Goal: Communication & Community: Participate in discussion

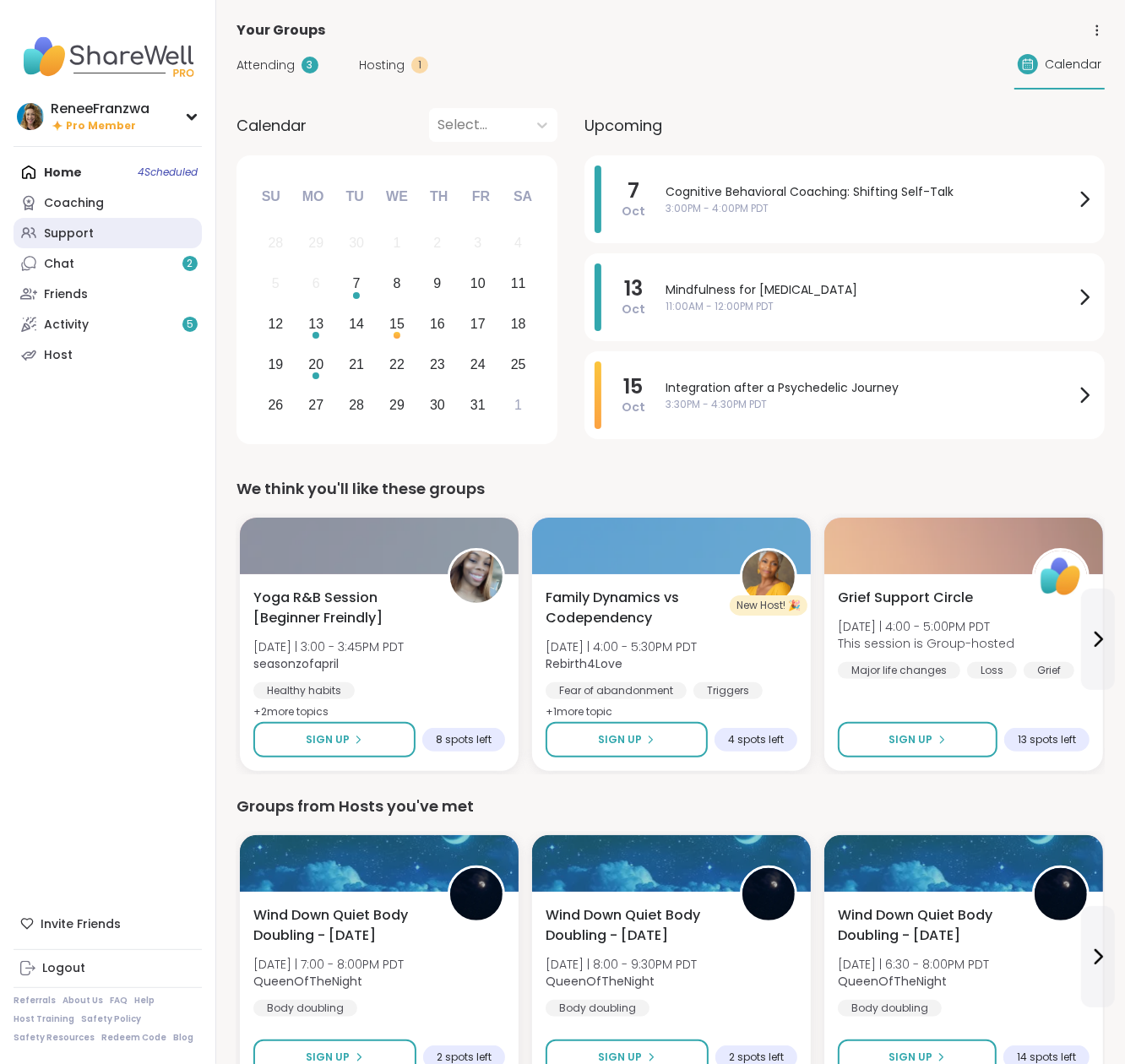
click at [57, 229] on div "Support" at bounding box center [68, 234] width 50 height 17
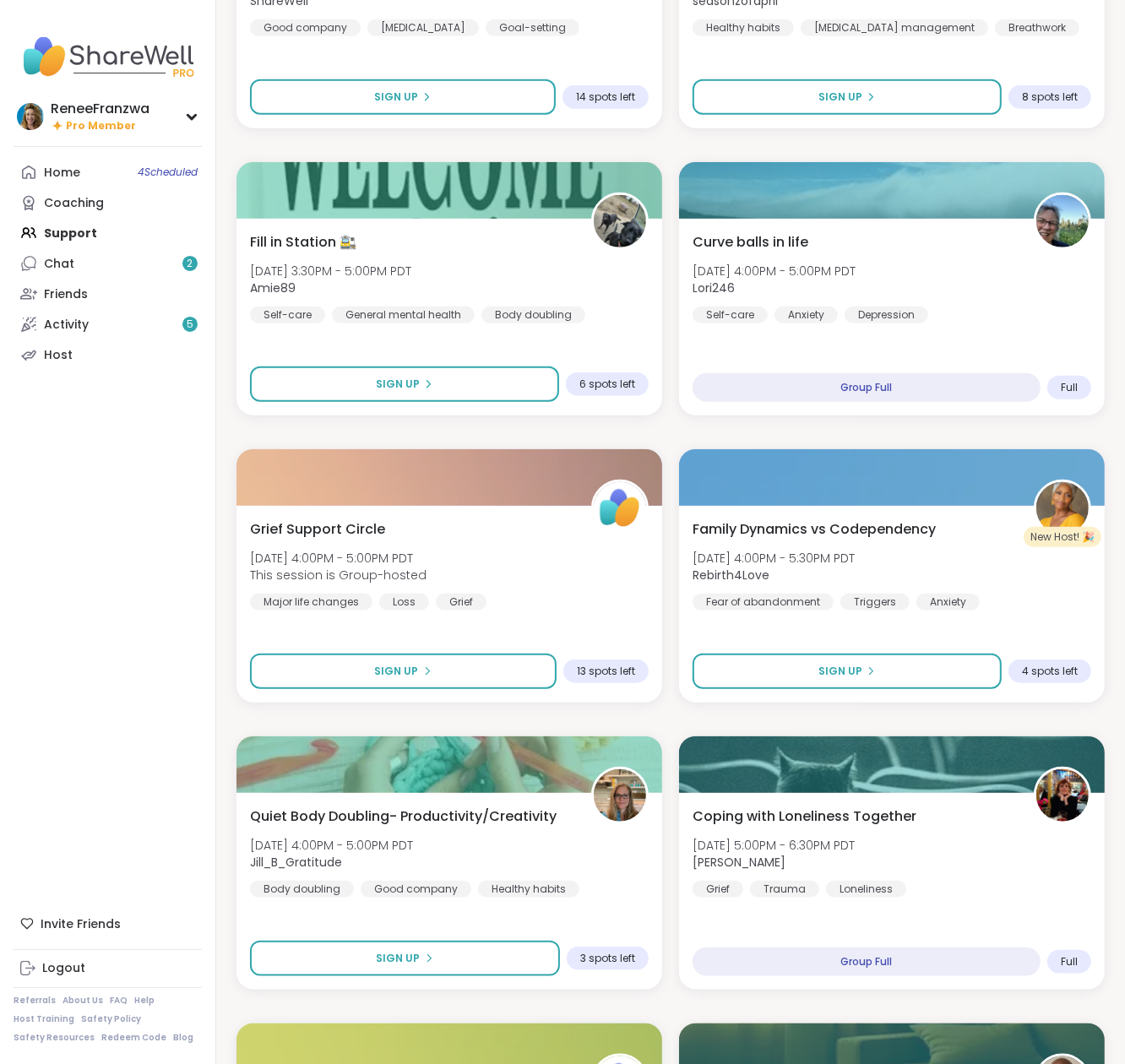
scroll to position [941, 0]
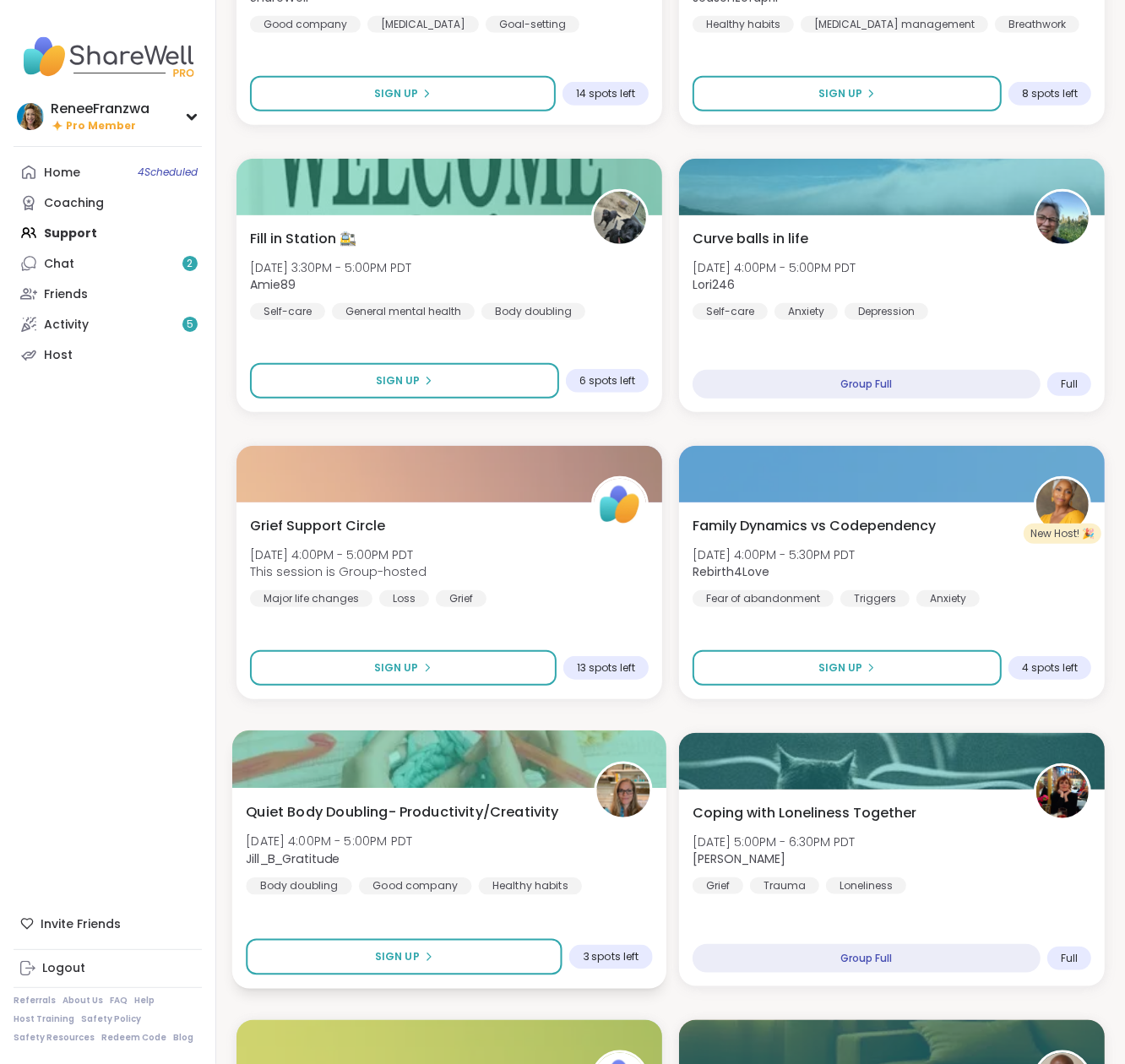
click at [397, 843] on span "[DATE] 4:00PM - 5:00PM PDT" at bounding box center [328, 841] width 166 height 17
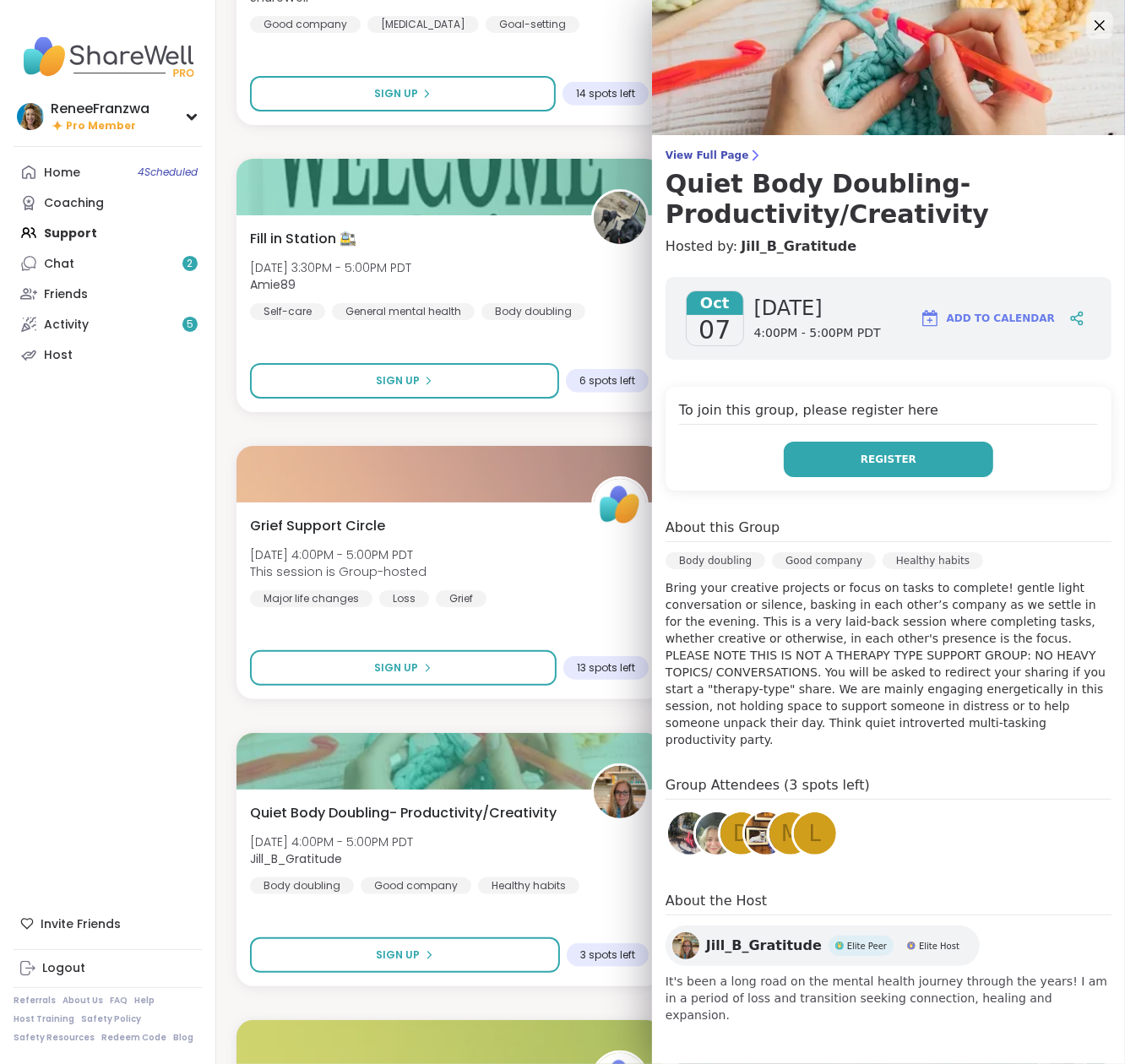
click at [844, 465] on button "Register" at bounding box center [889, 459] width 209 height 35
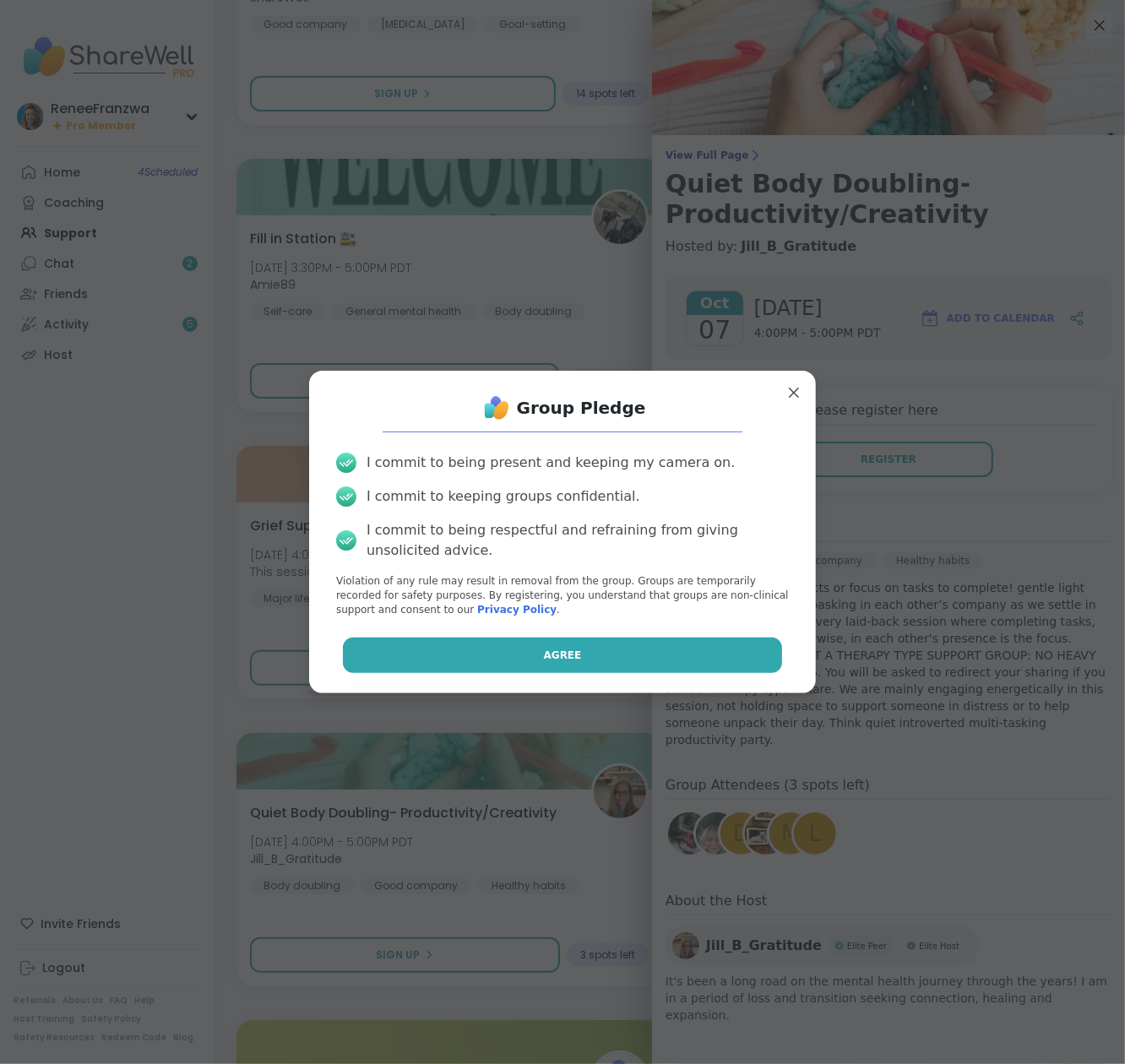
click at [611, 643] on button "Agree" at bounding box center [563, 655] width 440 height 35
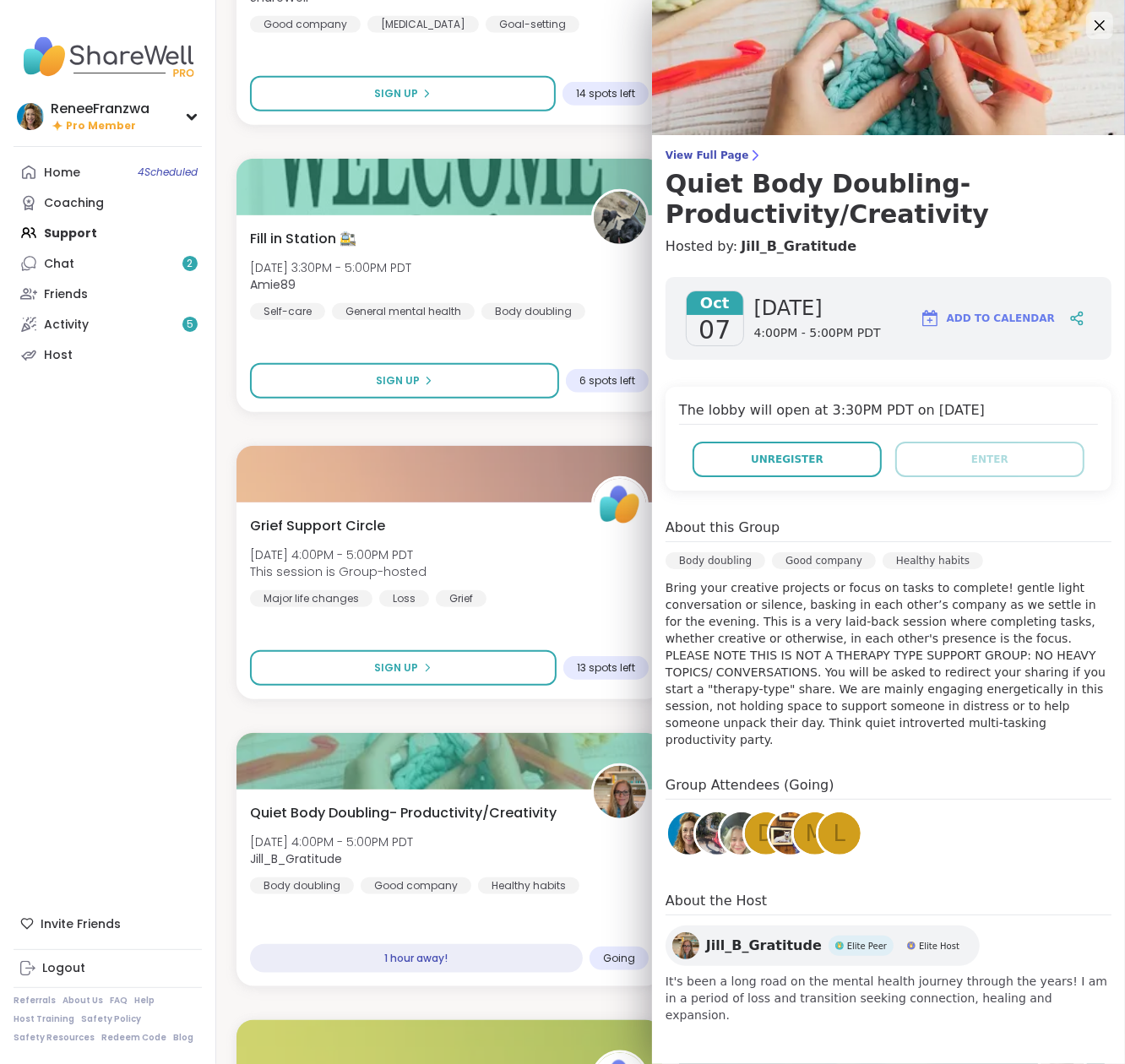
click at [990, 319] on span "Add to Calendar" at bounding box center [1000, 318] width 108 height 15
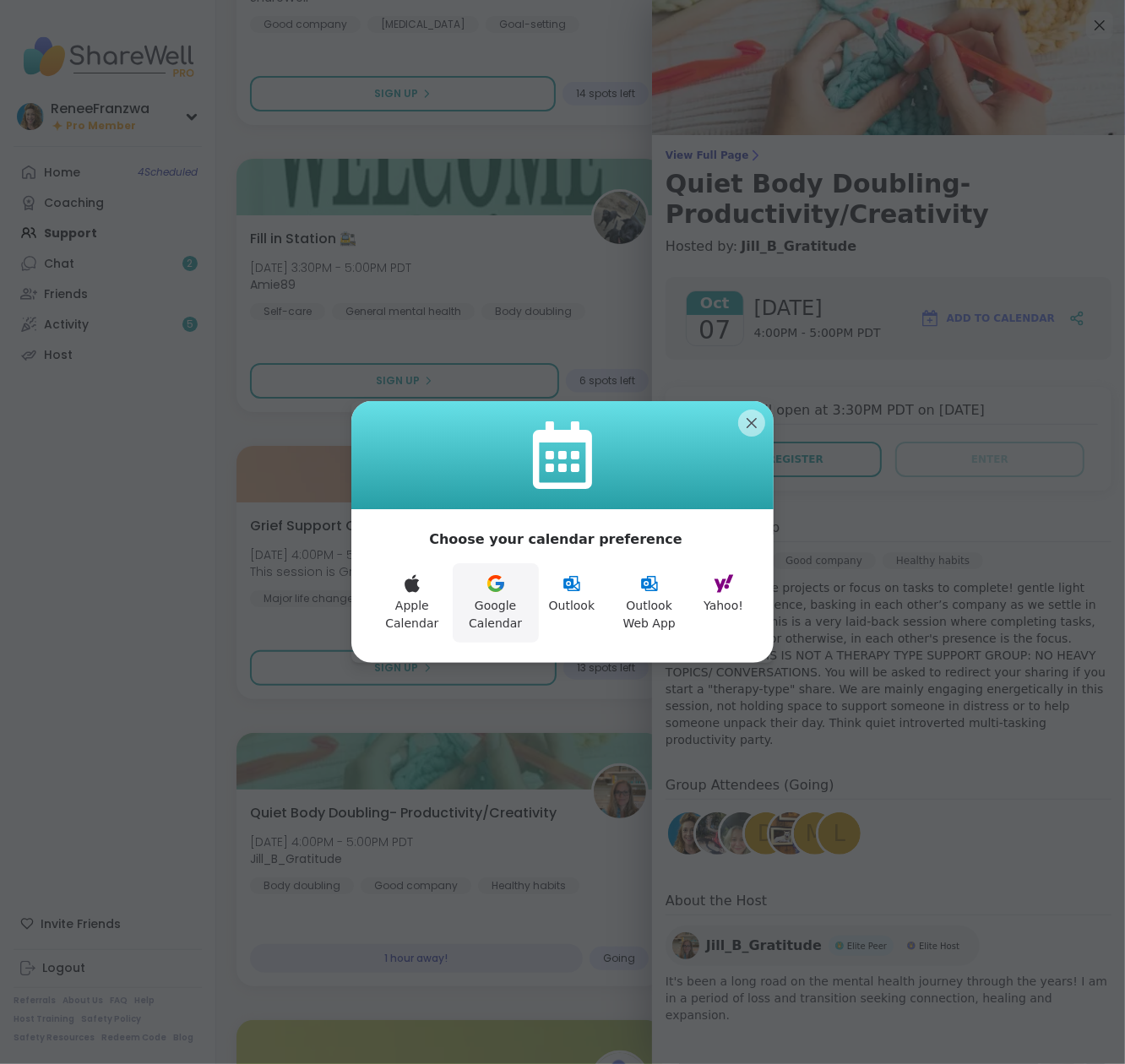
click at [517, 607] on button "Google Calendar" at bounding box center [496, 602] width 86 height 79
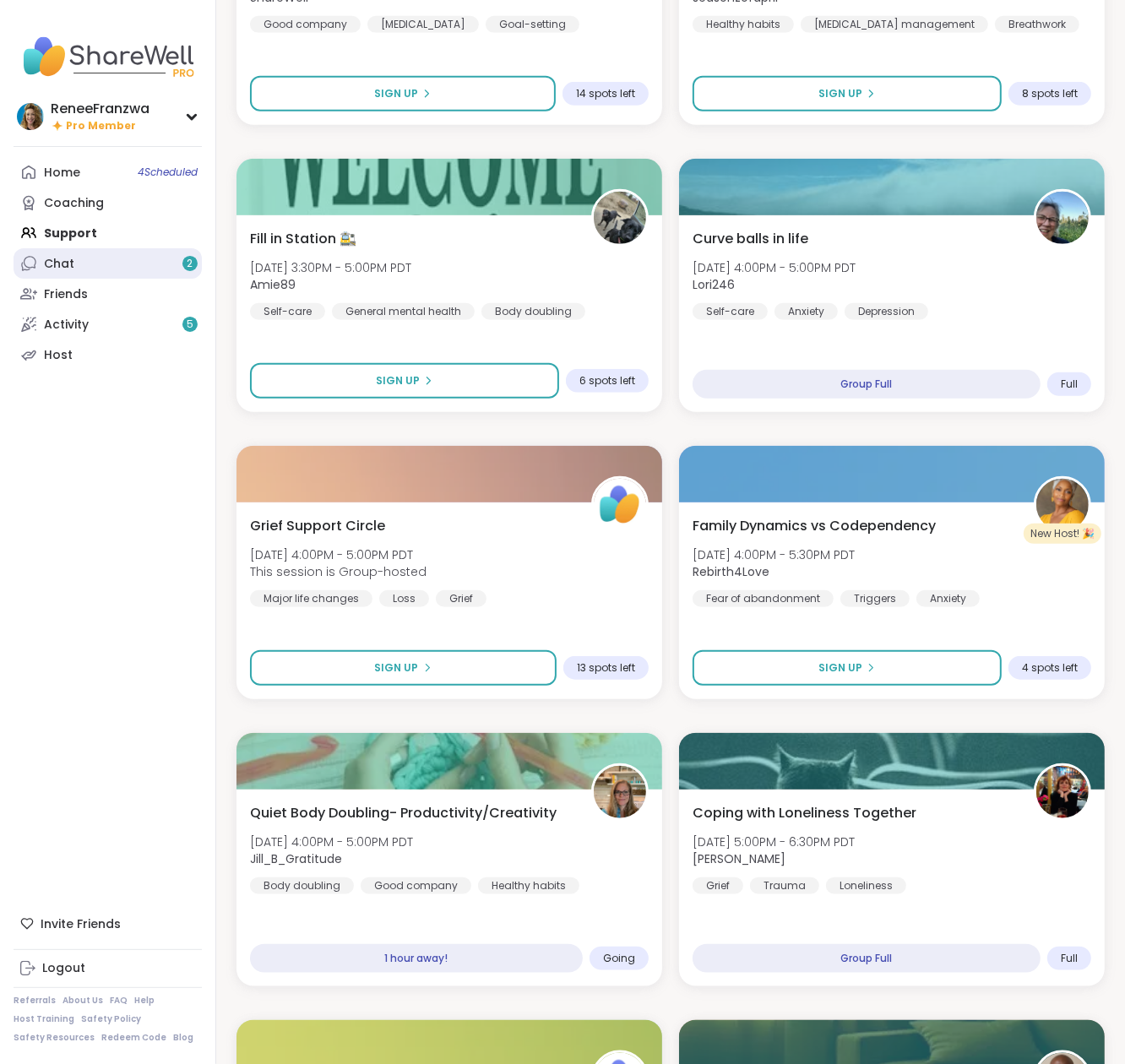
click at [91, 266] on link "Chat 2" at bounding box center [107, 263] width 188 height 30
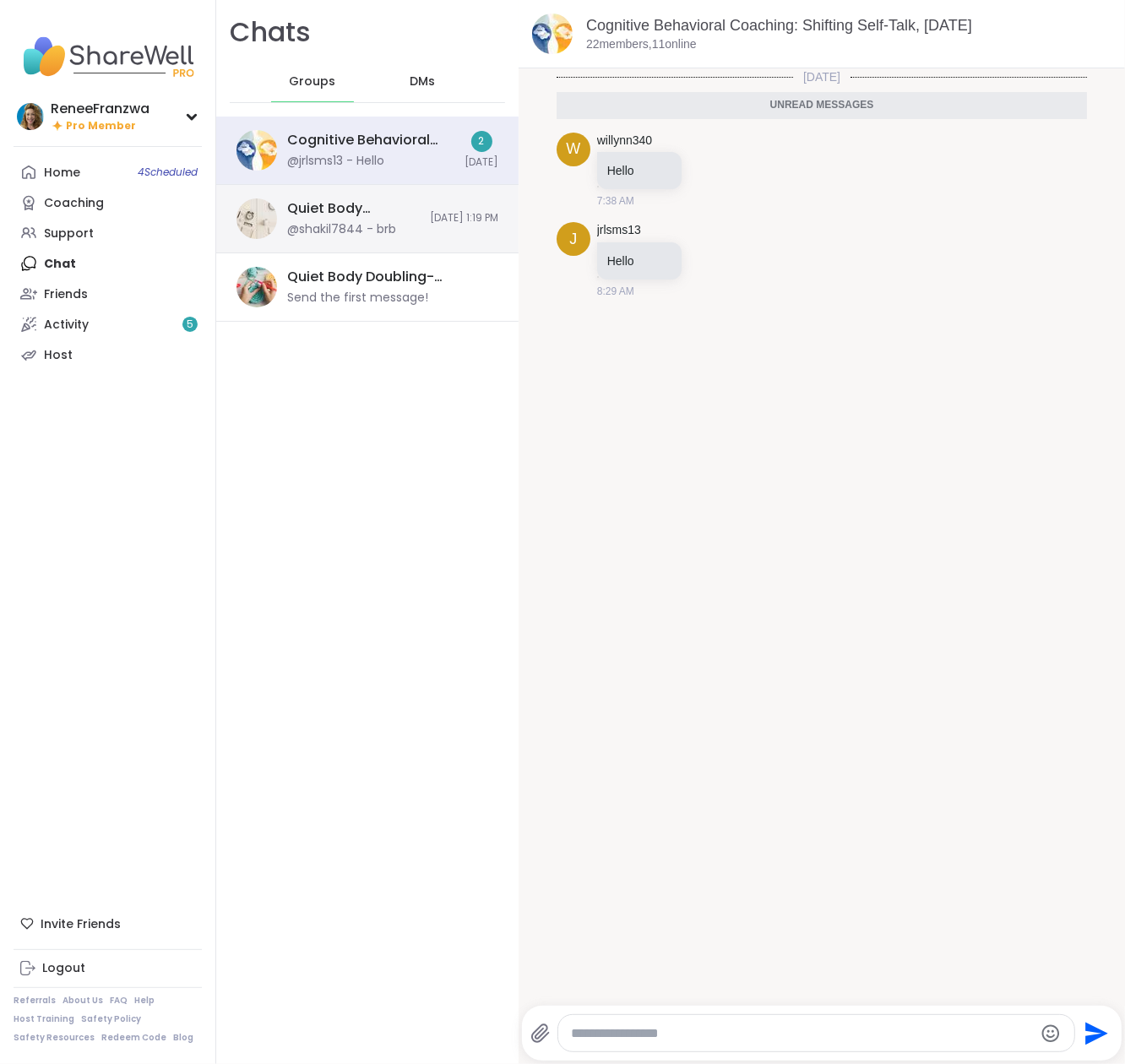
click at [371, 207] on div "Quiet Body Doubling For Productivity - [DATE]" at bounding box center [354, 208] width 133 height 18
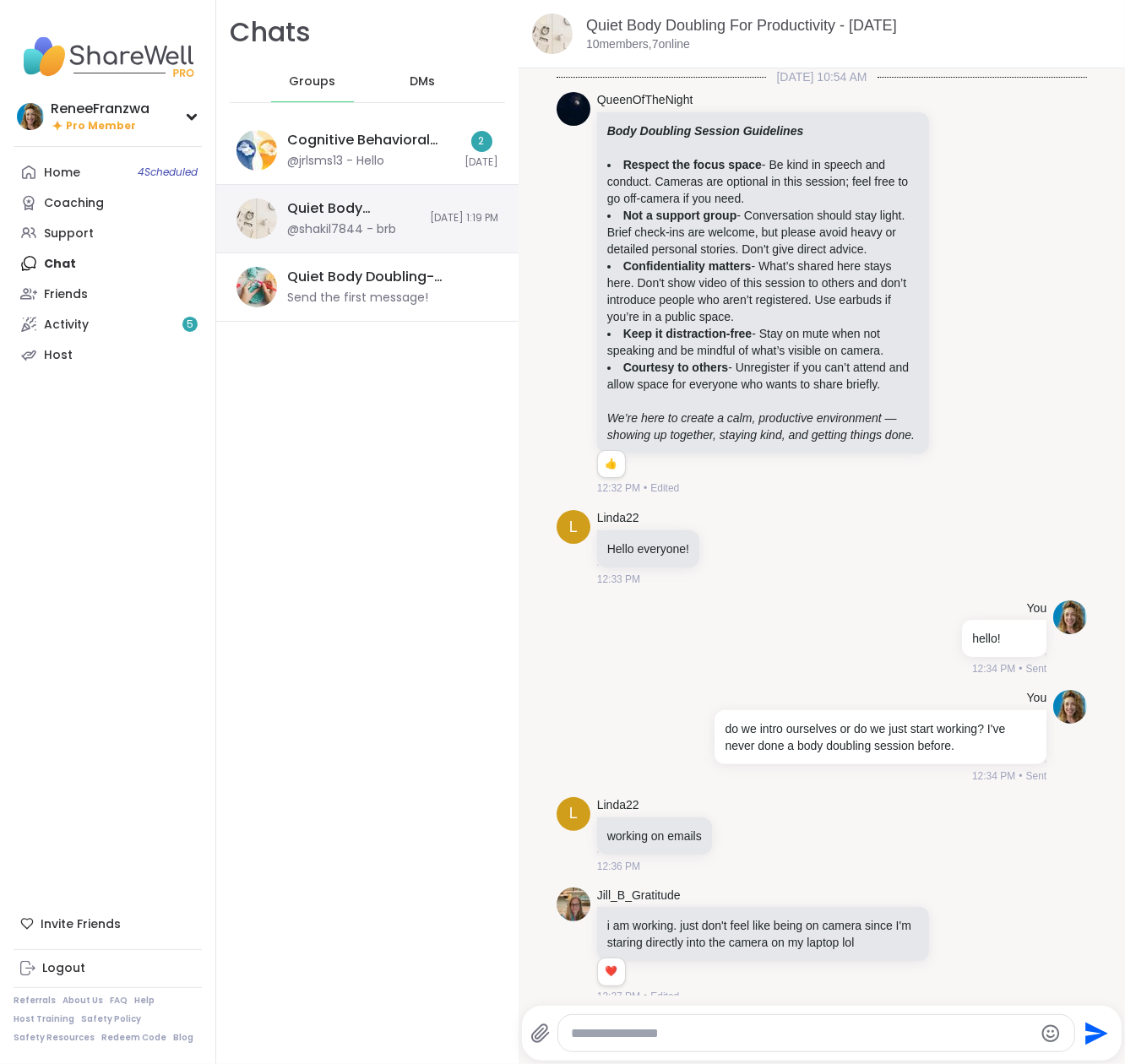
scroll to position [550, 0]
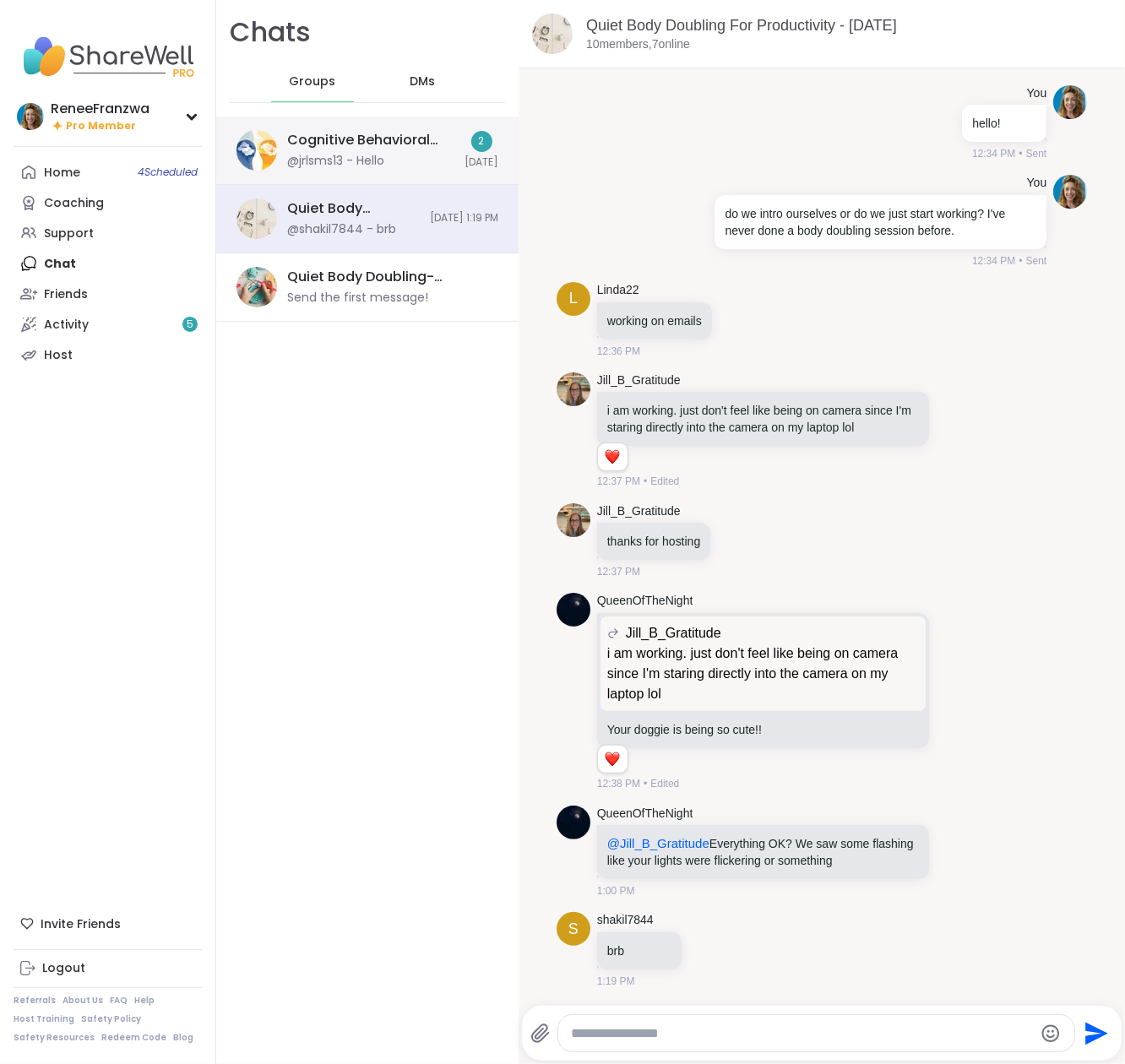
click at [391, 156] on div "Cognitive Behavioral Coaching: Shifting Self-Talk, [DATE] @jrlsms13 - Hello" at bounding box center [371, 150] width 167 height 39
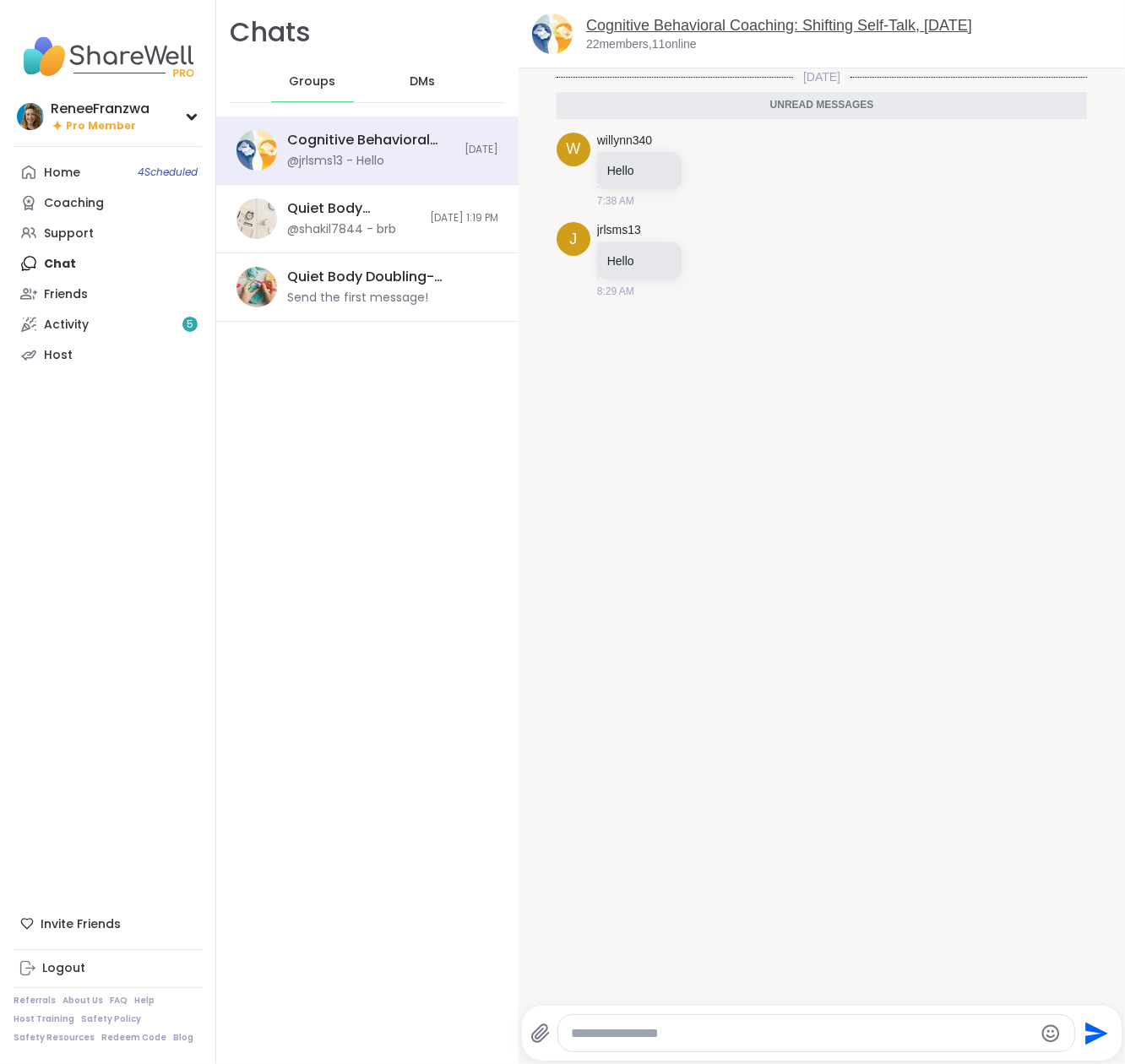
click at [688, 22] on link "Cognitive Behavioral Coaching: Shifting Self-Talk, [DATE]" at bounding box center [778, 25] width 386 height 17
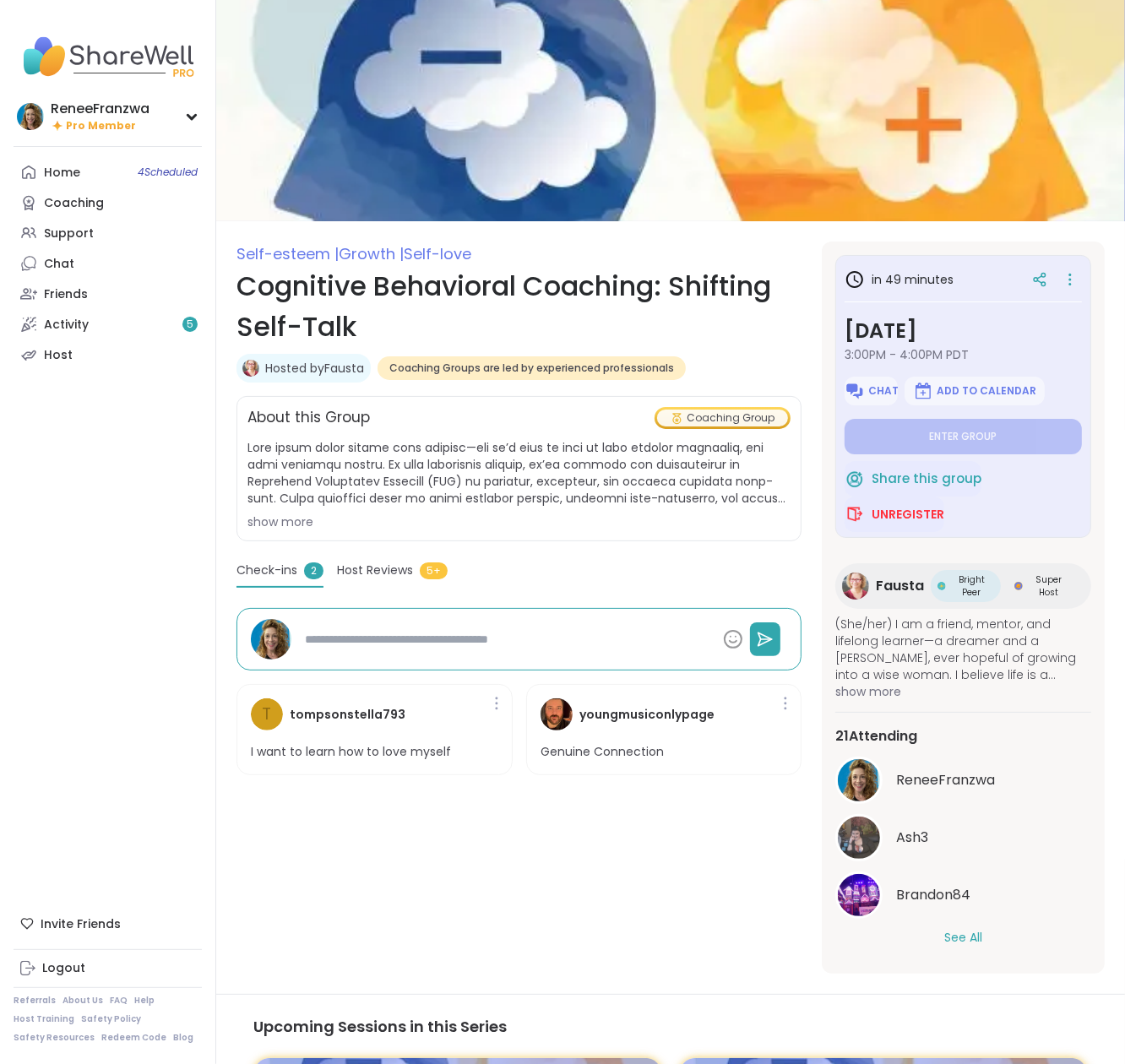
click at [303, 523] on div "show more" at bounding box center [518, 522] width 543 height 17
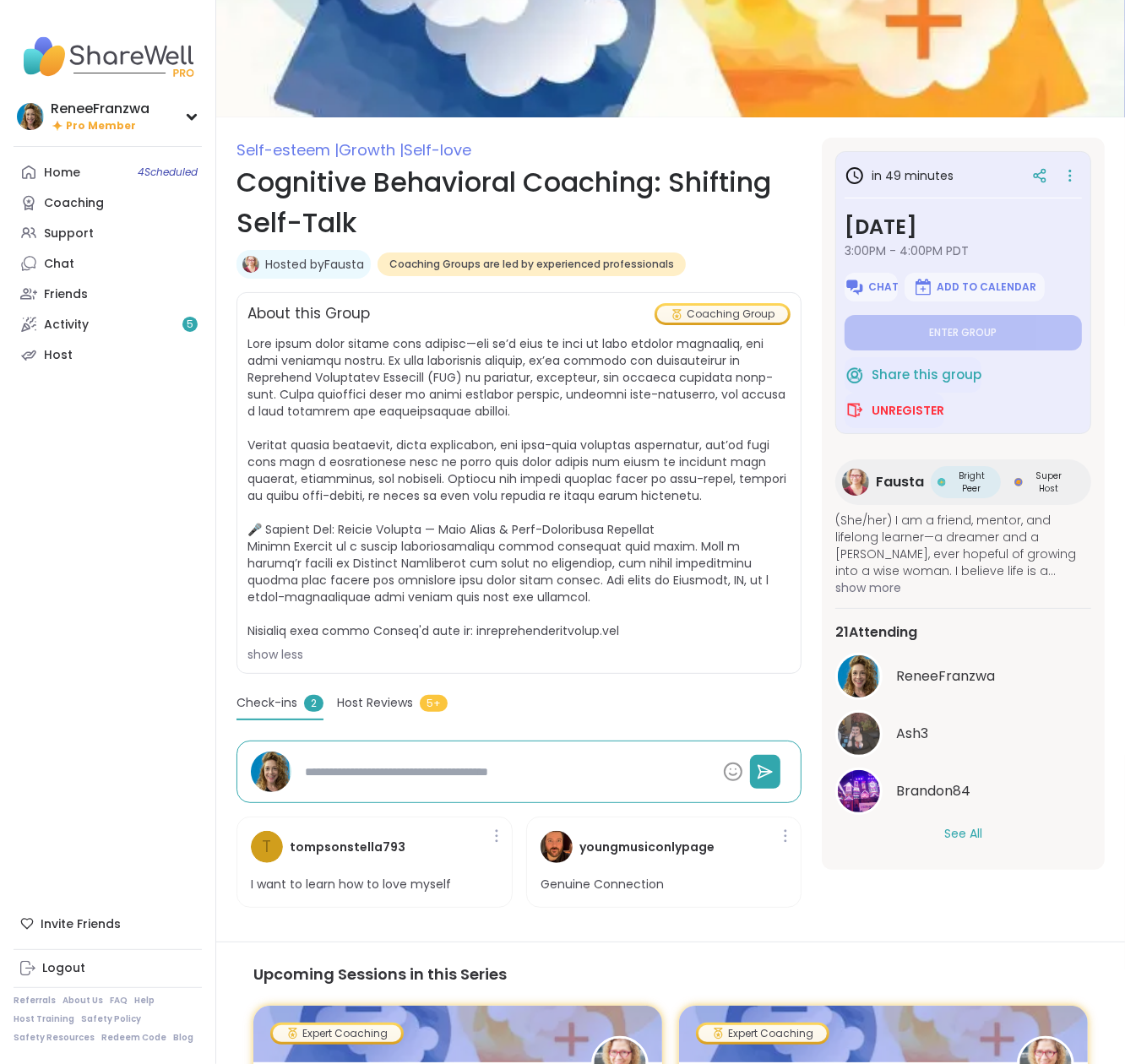
scroll to position [107, 0]
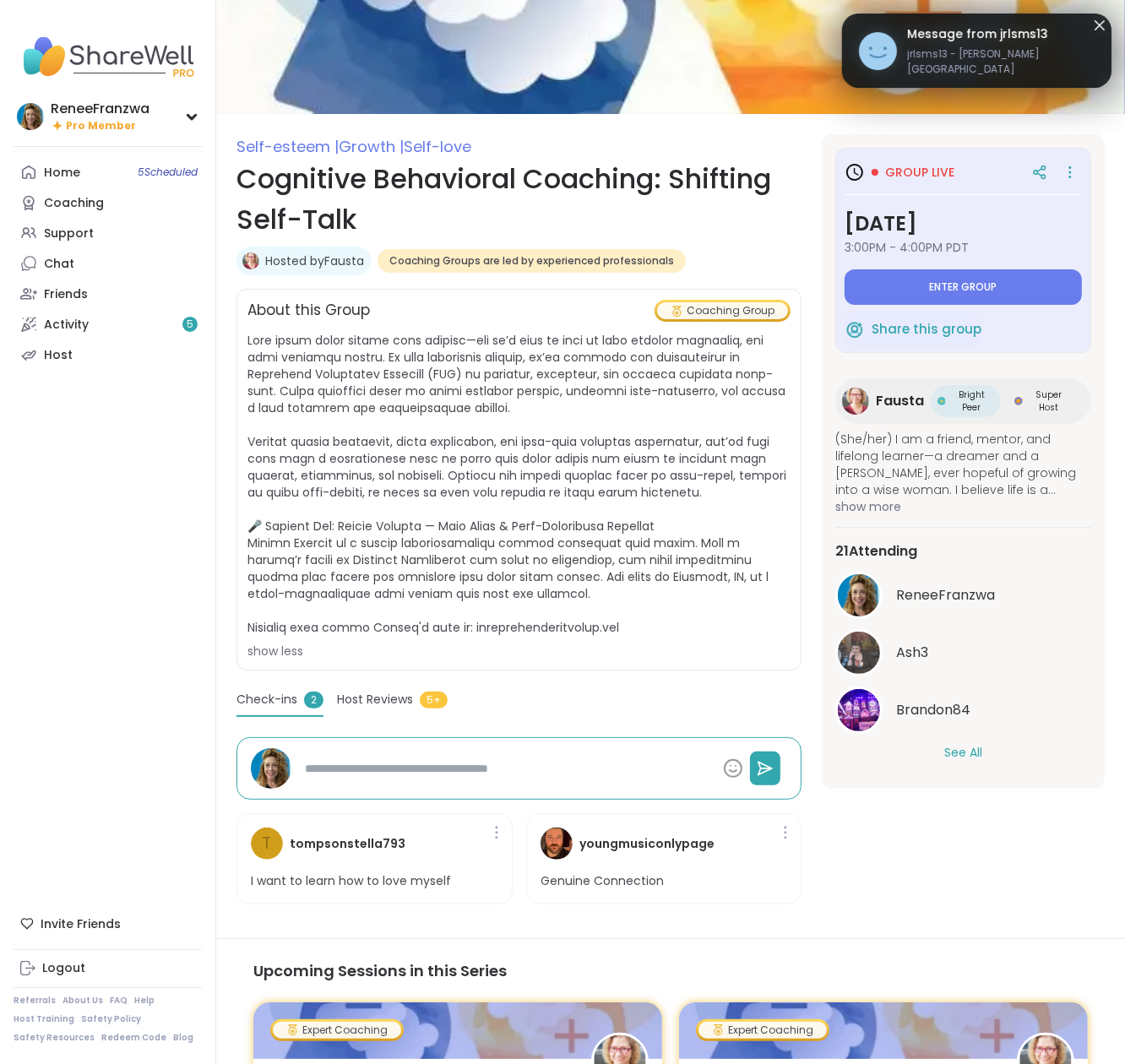
type textarea "*"
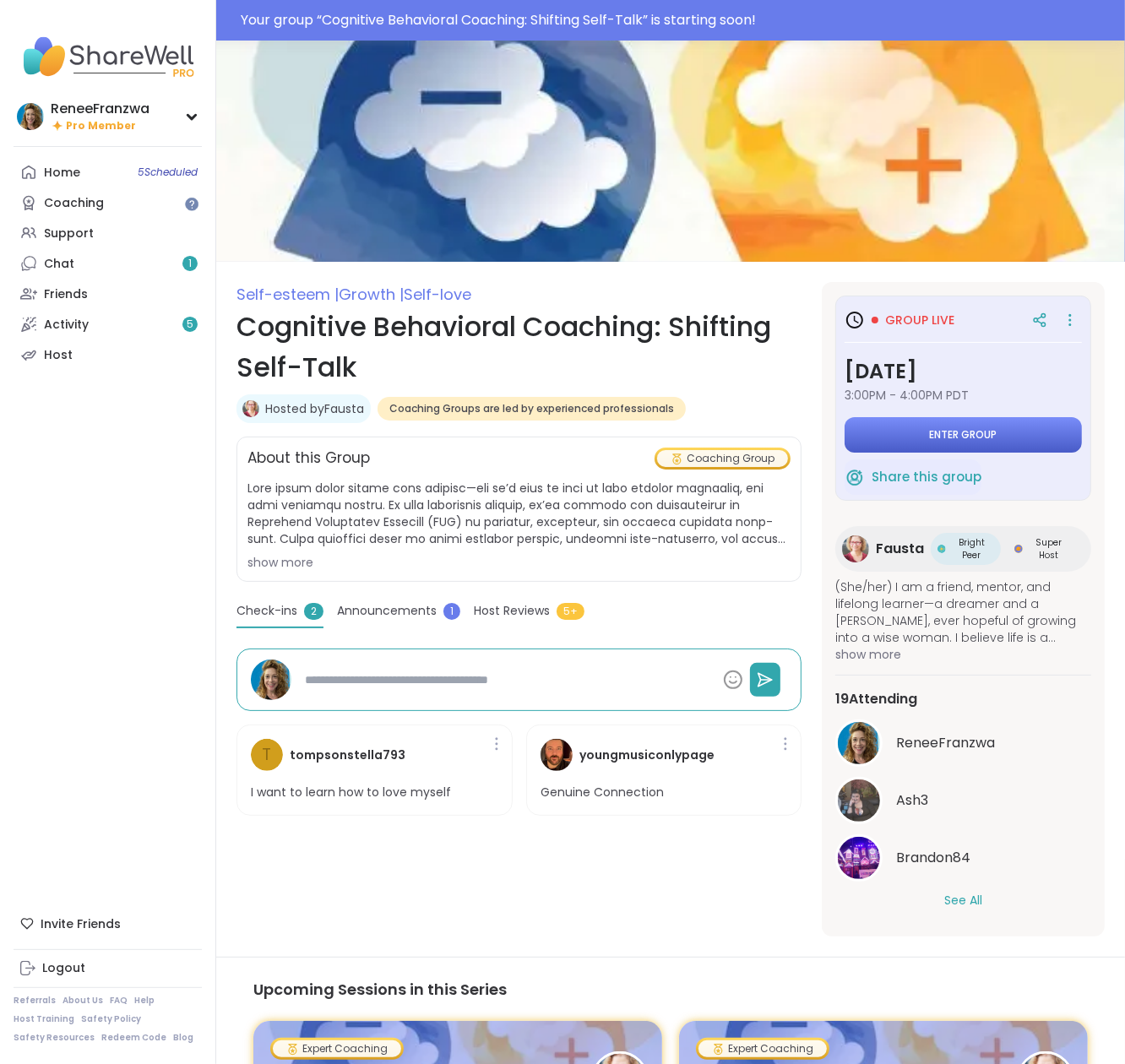
click at [952, 430] on span "Enter group" at bounding box center [963, 435] width 67 height 14
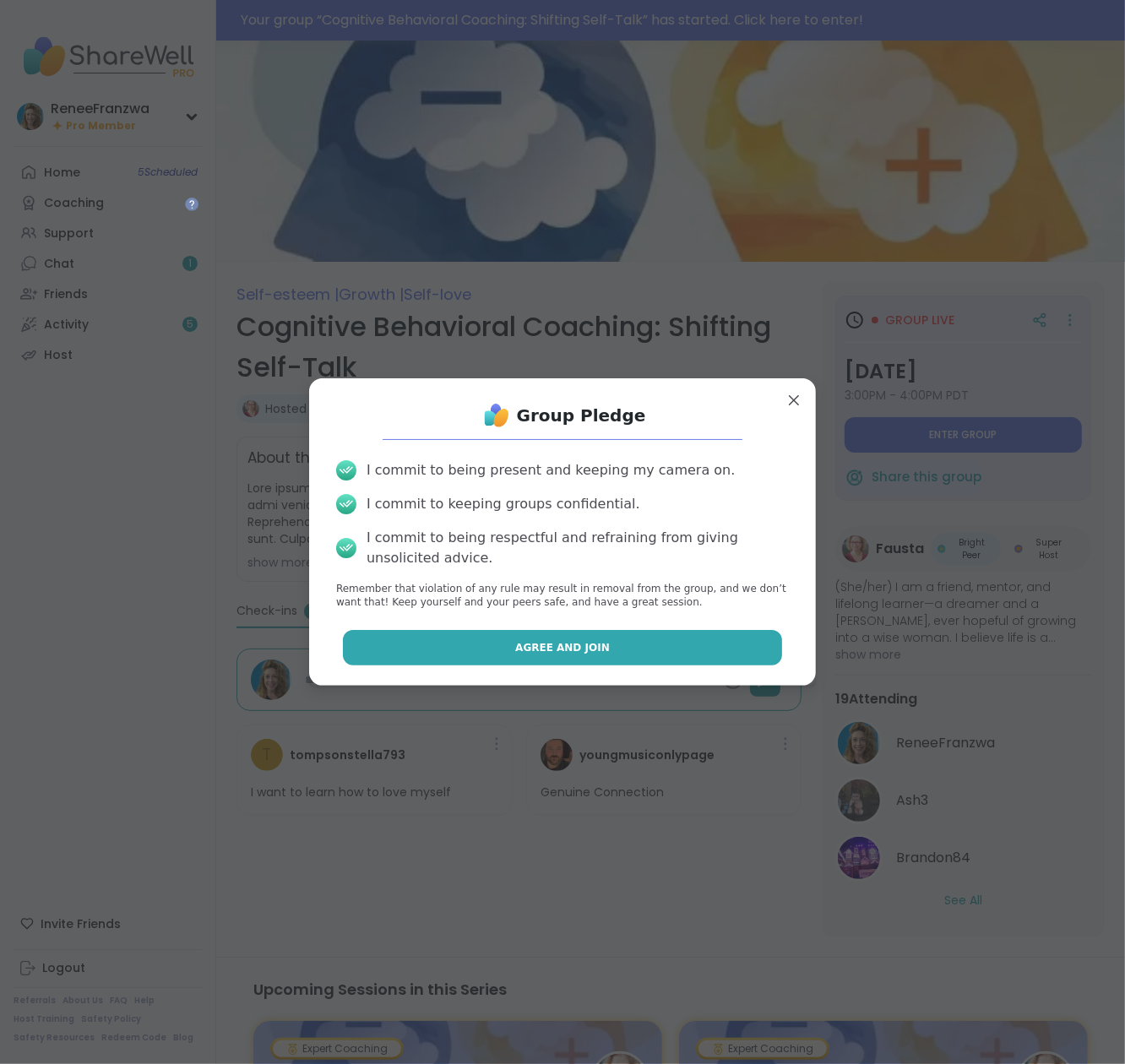
click at [576, 650] on span "Agree and Join" at bounding box center [562, 647] width 95 height 15
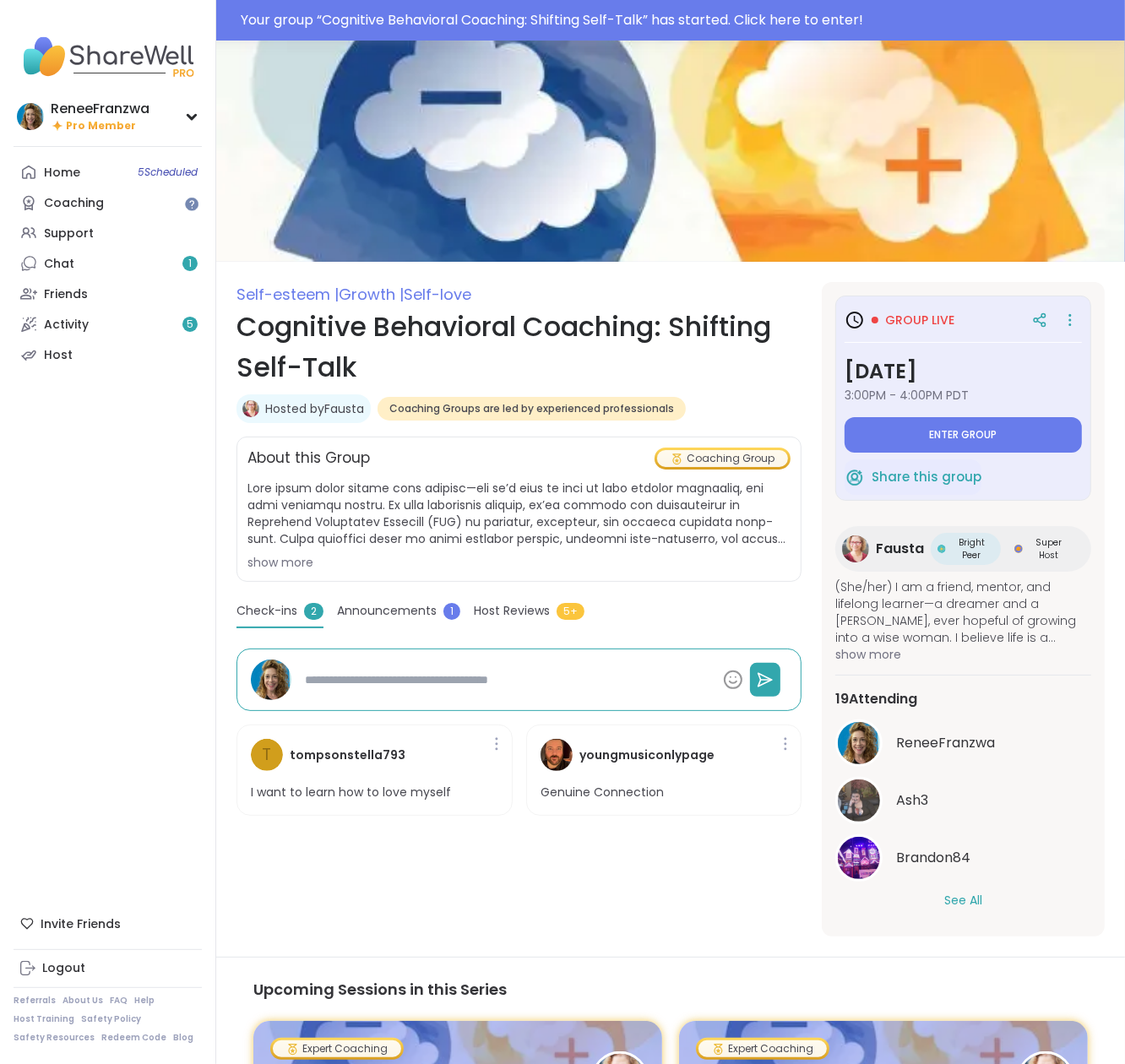
type textarea "*"
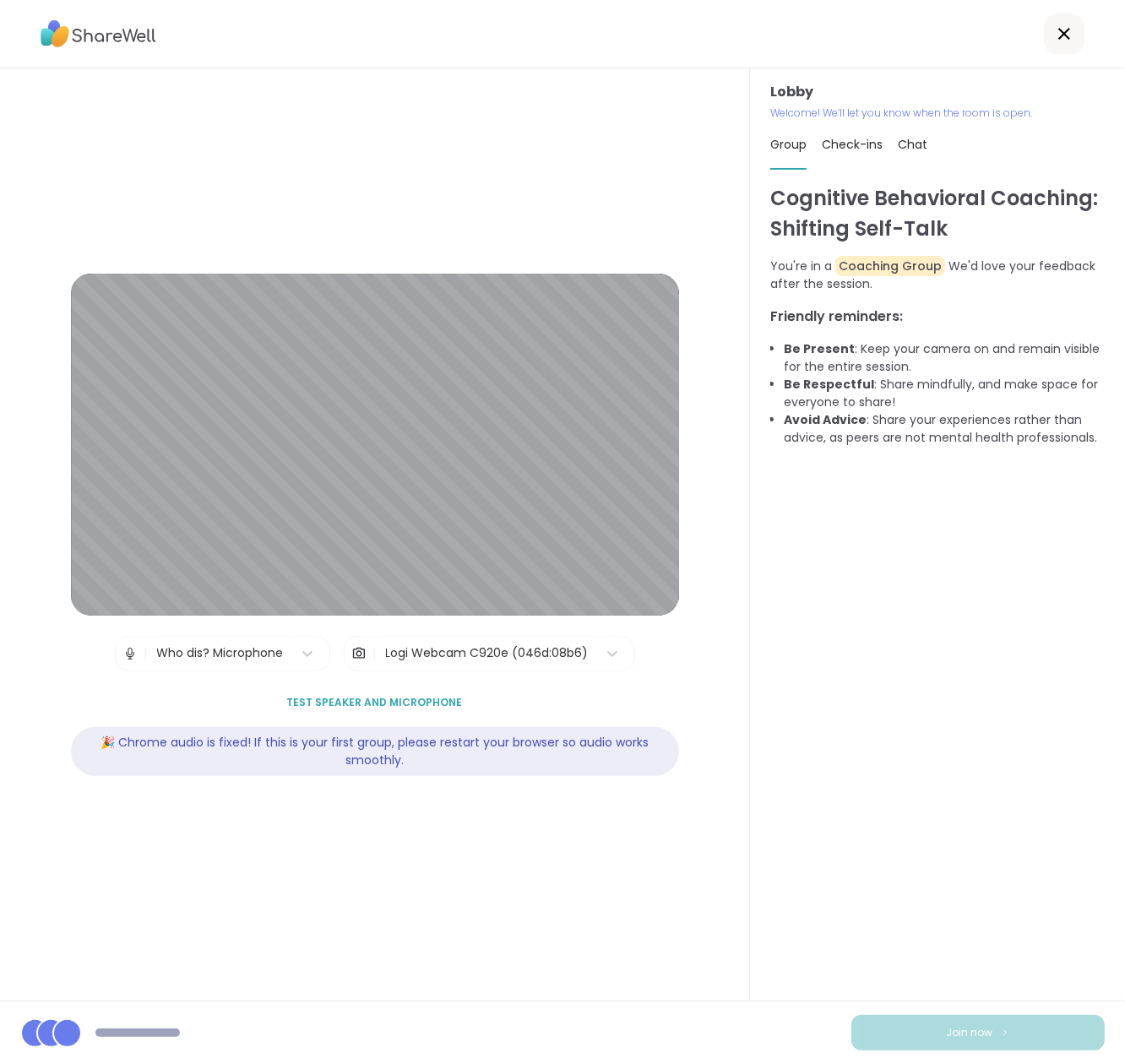
click at [840, 477] on div "Cognitive Behavioral Coaching: Shifting Self-Talk You're in a Coaching Group We…" at bounding box center [938, 585] width 335 height 802
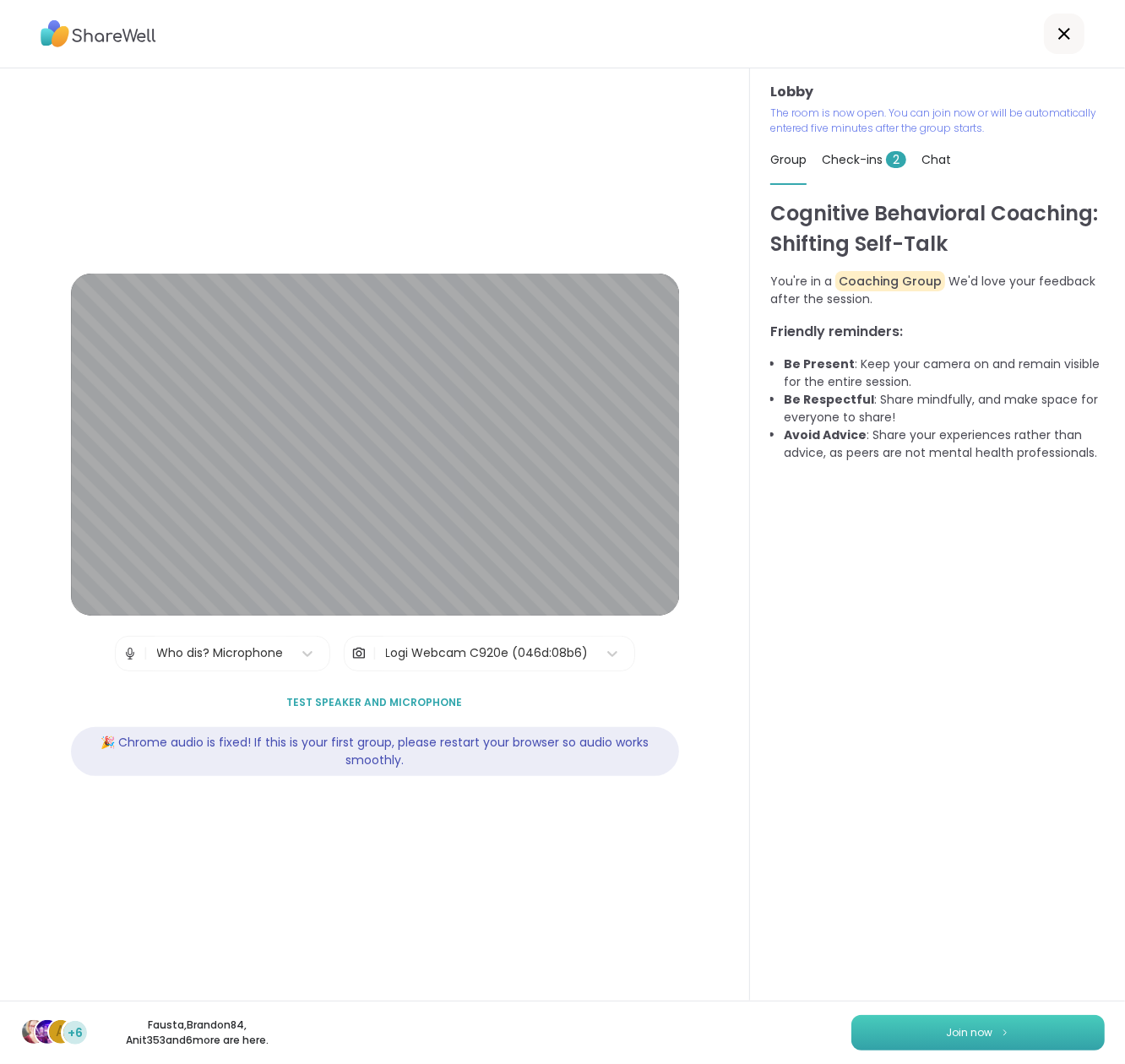
click at [938, 1038] on button "Join now" at bounding box center [978, 1032] width 254 height 35
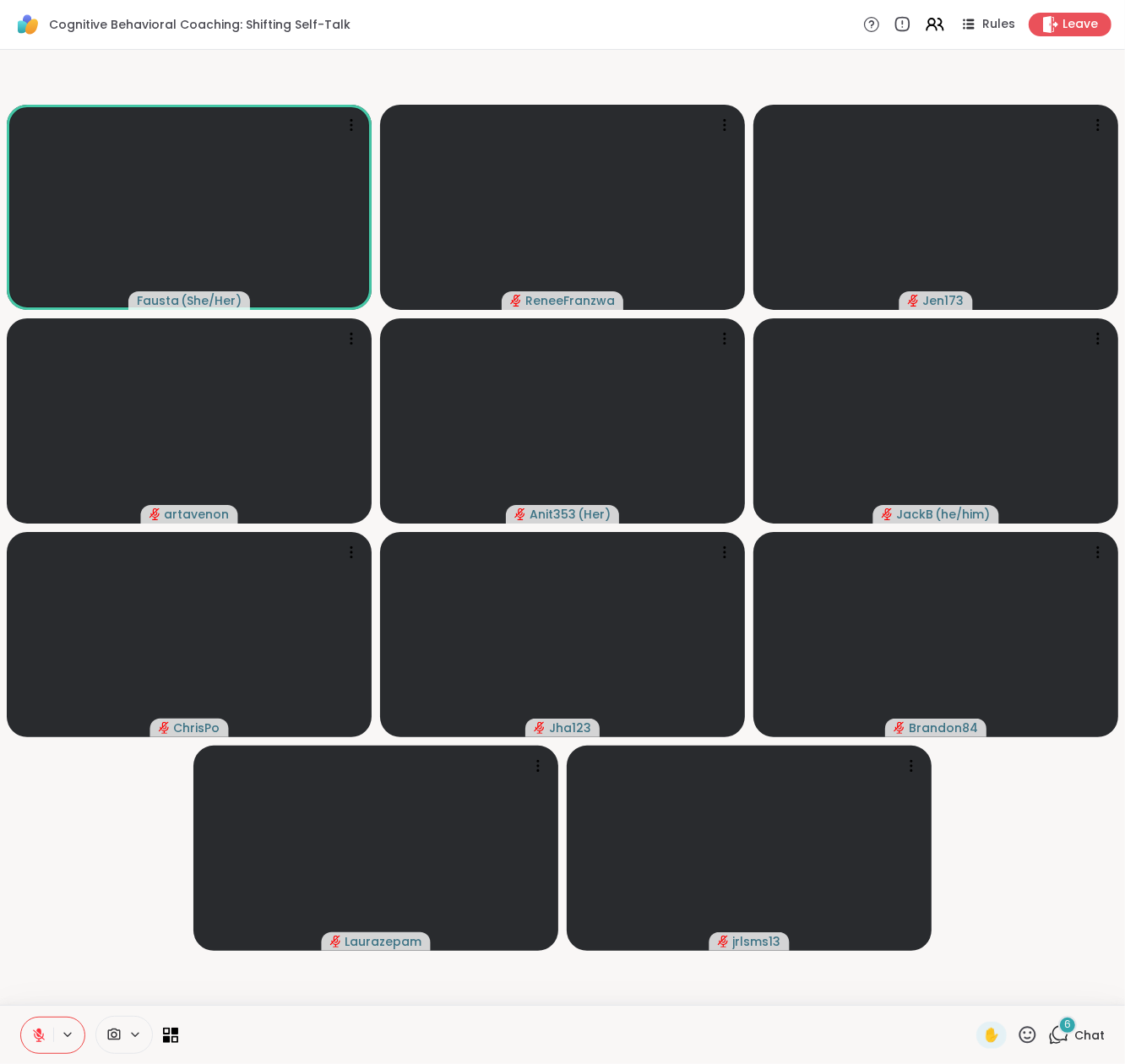
click at [1055, 1035] on icon at bounding box center [1058, 1034] width 21 height 21
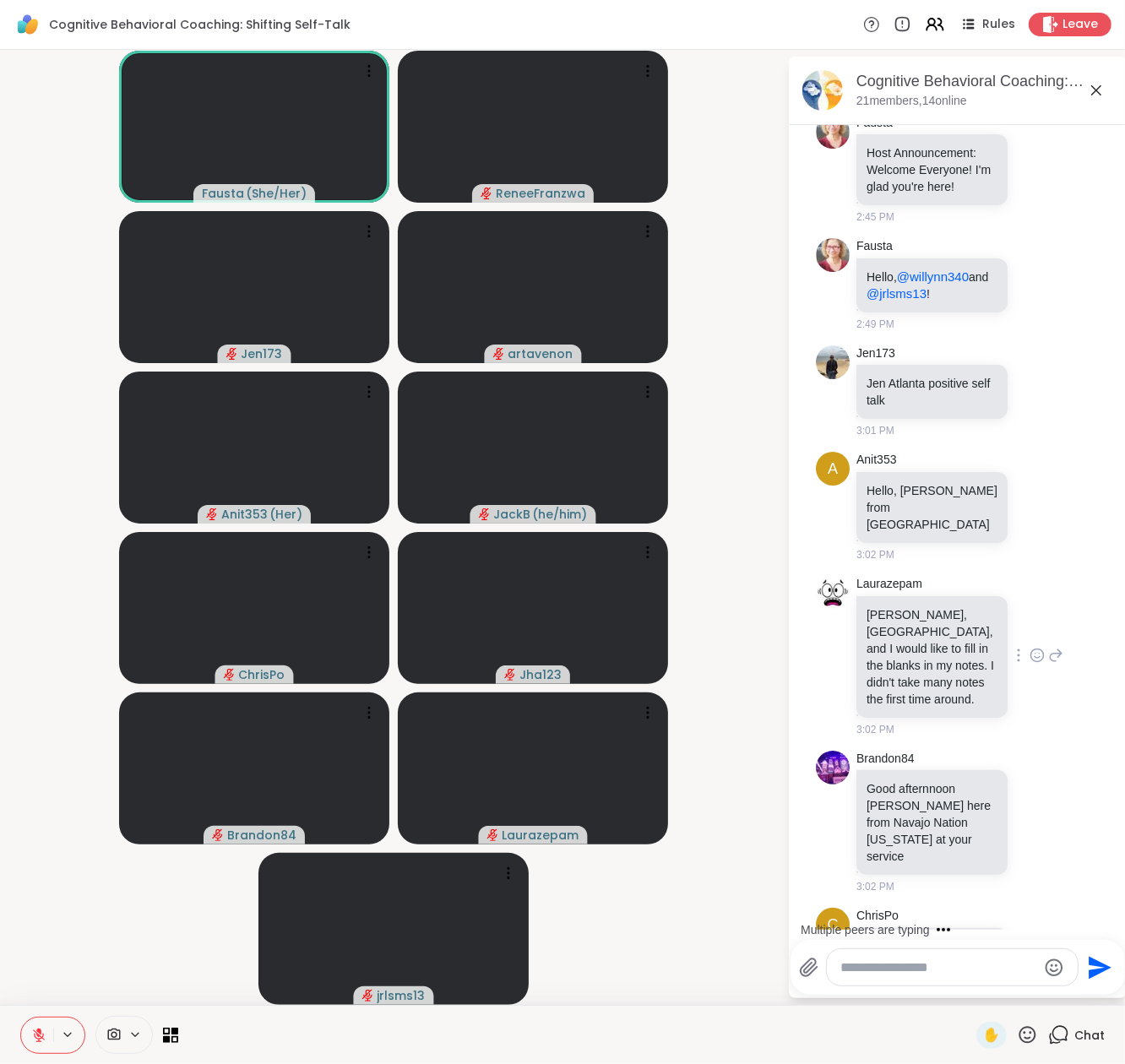
scroll to position [350, 0]
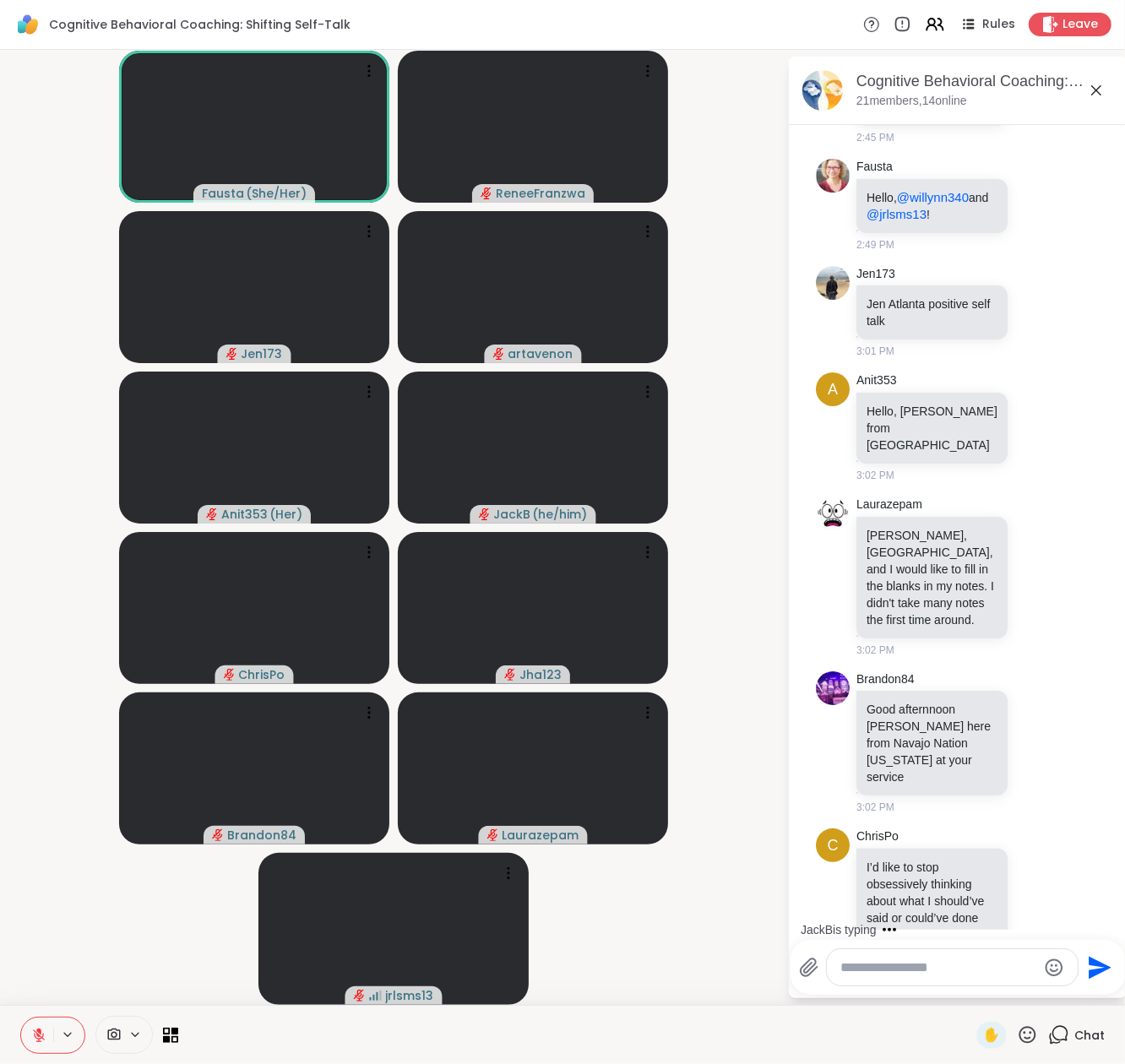
click at [897, 967] on textarea "Type your message" at bounding box center [939, 968] width 196 height 17
type textarea "**********"
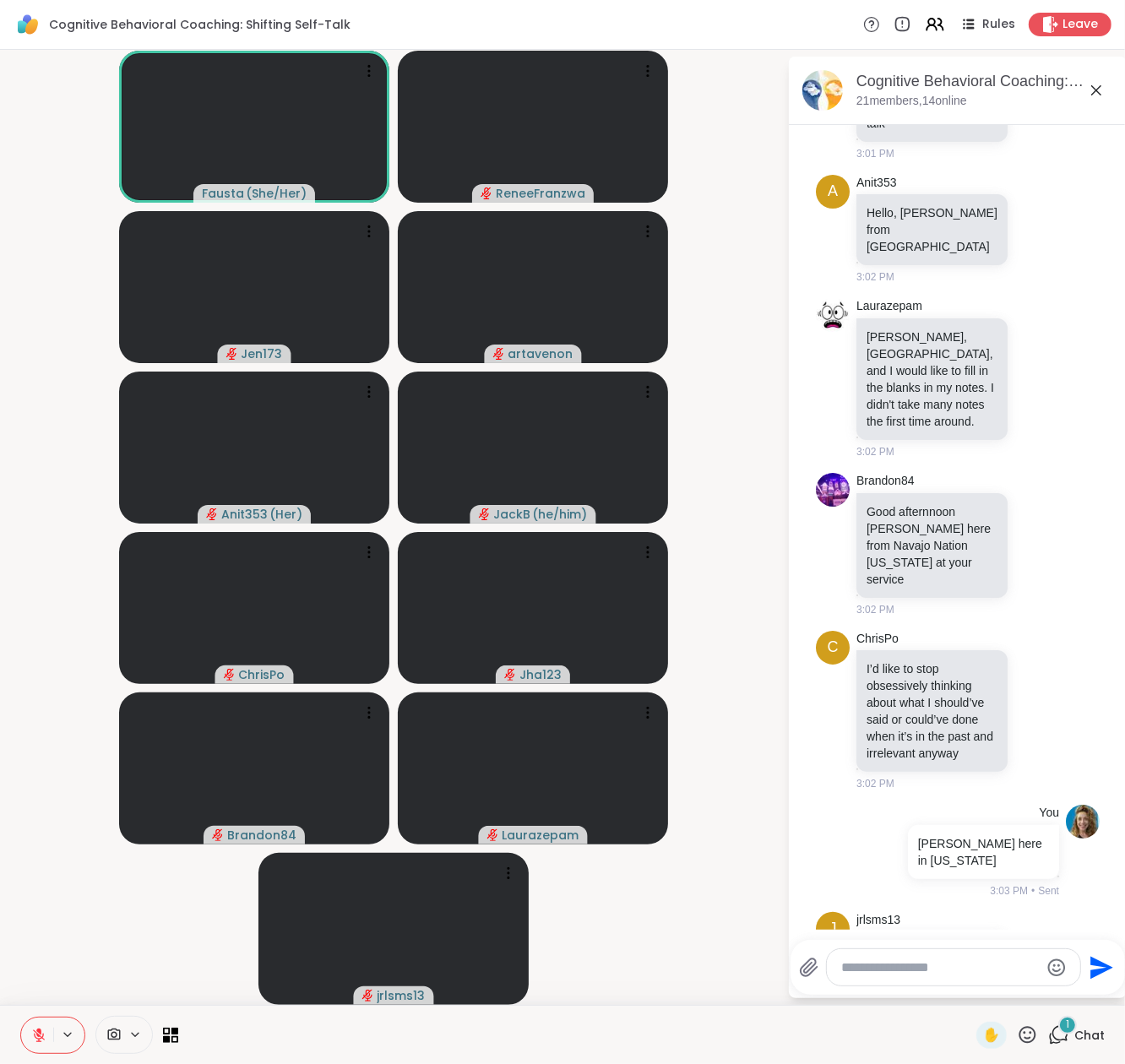
scroll to position [648, 0]
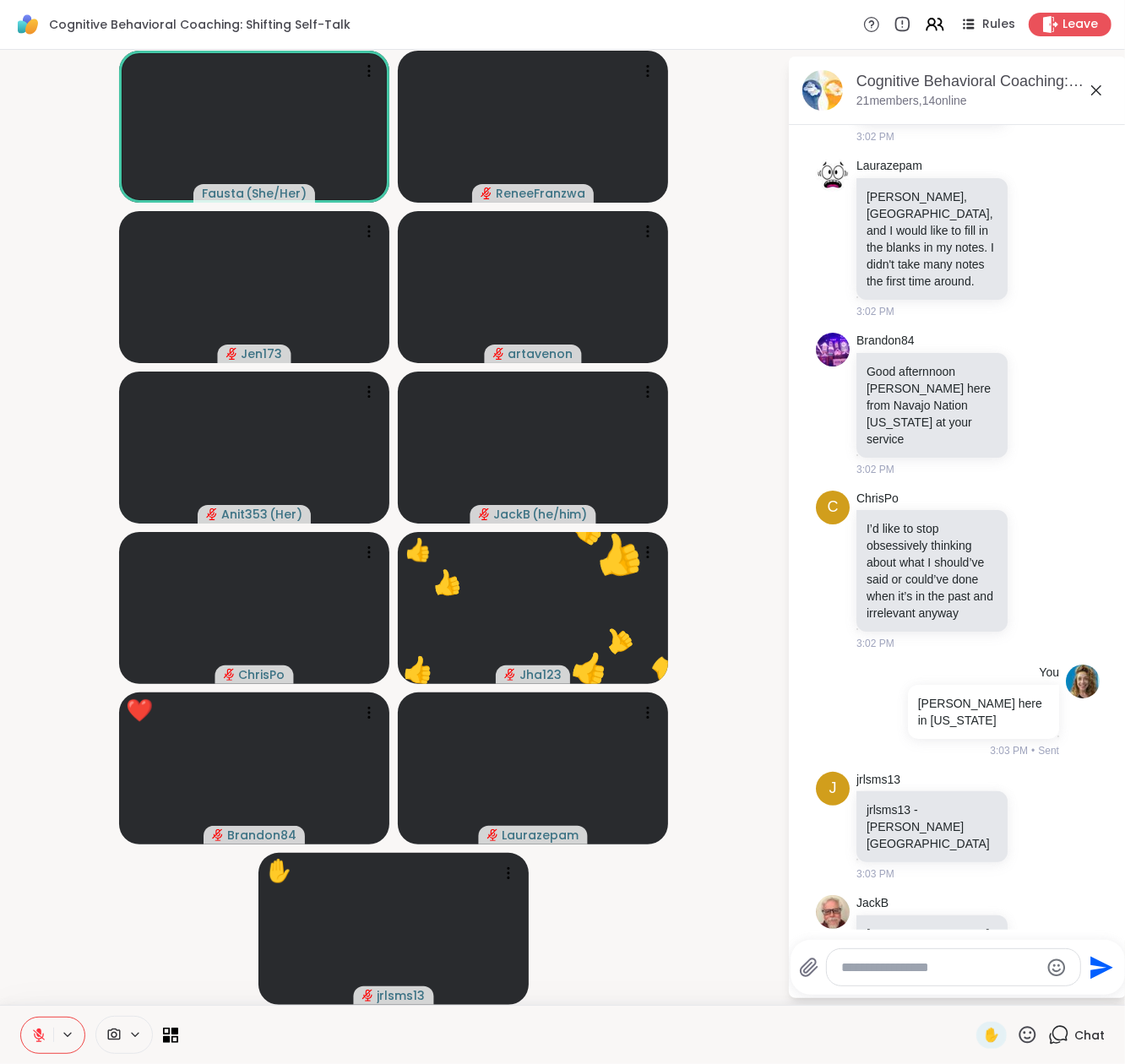
click at [1027, 1037] on icon at bounding box center [1028, 1034] width 17 height 17
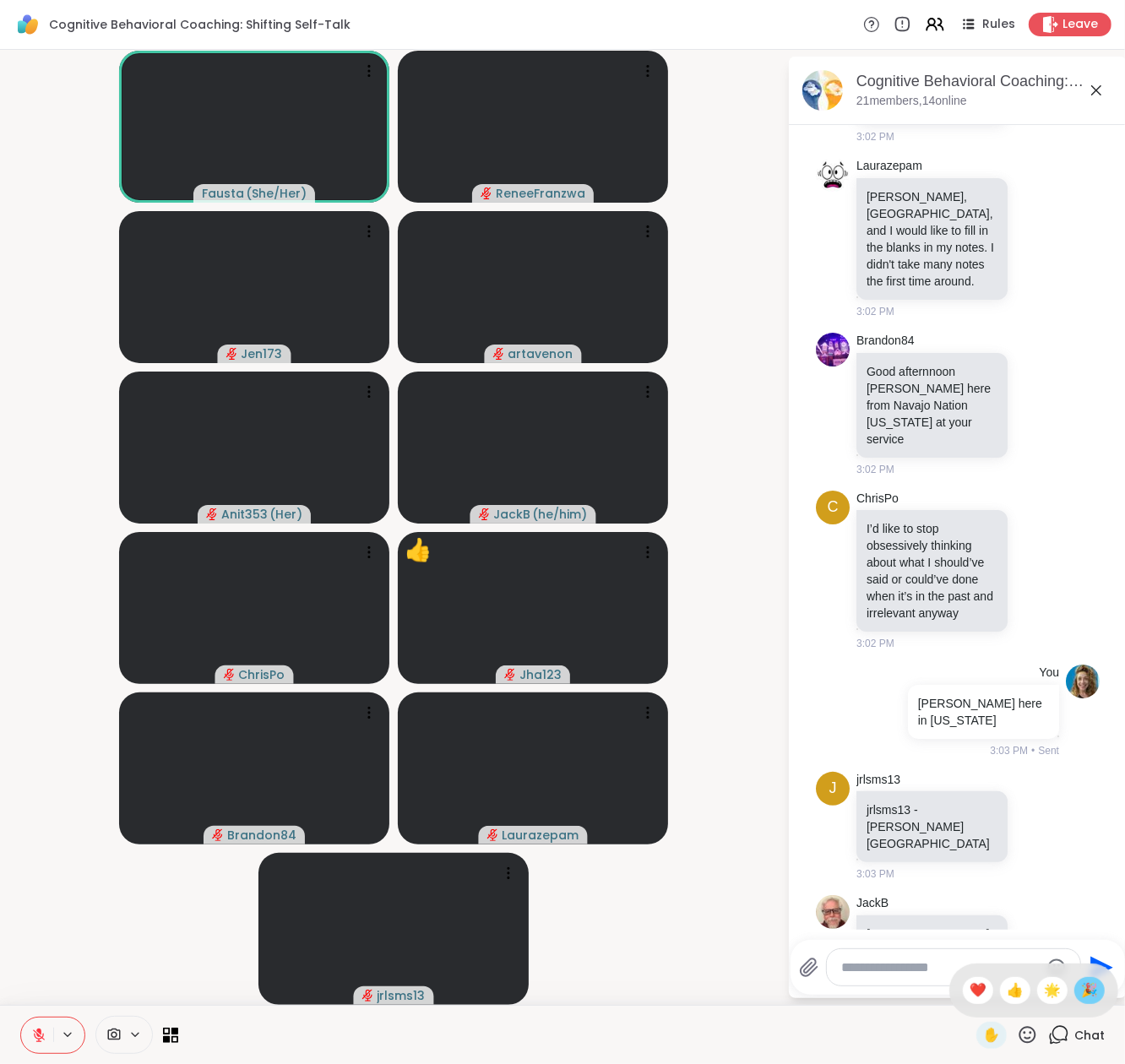
click at [1090, 989] on span "🎉" at bounding box center [1090, 990] width 17 height 20
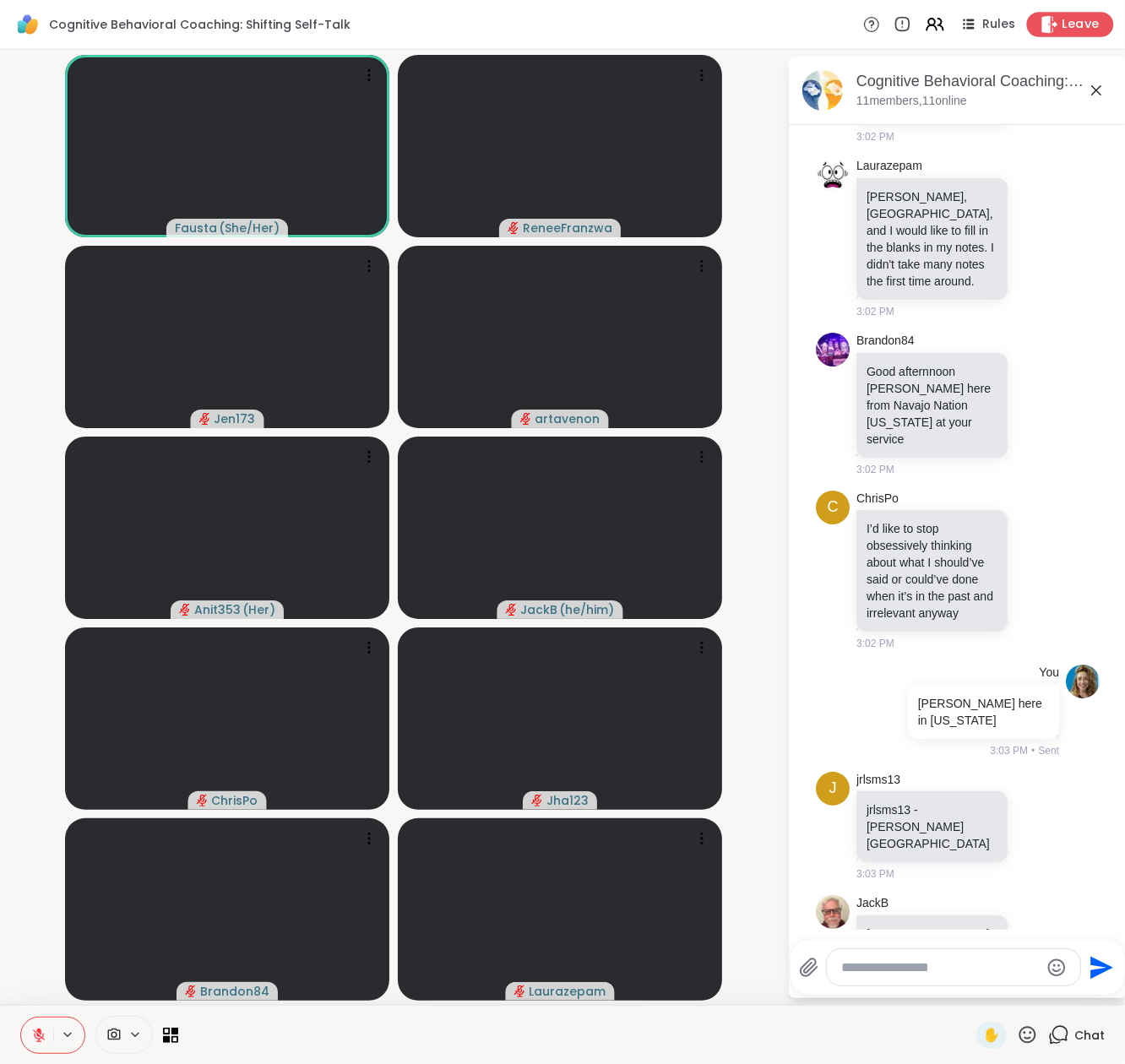
click at [1063, 27] on span "Leave" at bounding box center [1080, 25] width 37 height 18
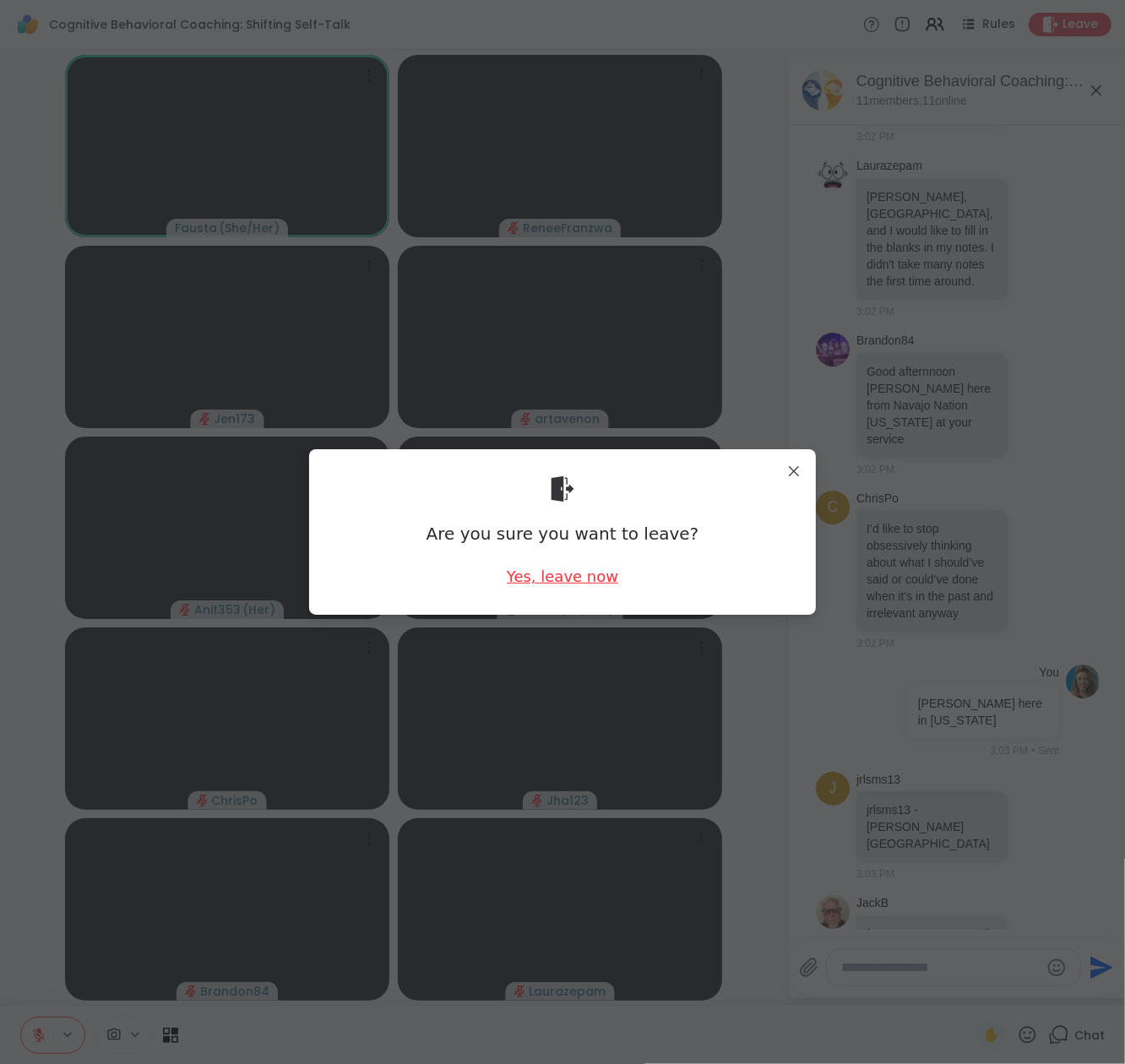
click at [560, 570] on div "Yes, leave now" at bounding box center [562, 576] width 112 height 21
